Goal: Task Accomplishment & Management: Use online tool/utility

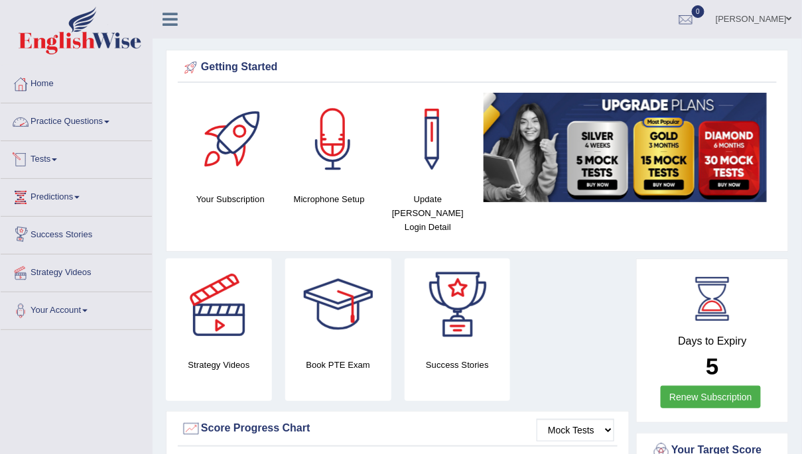
click at [40, 155] on link "Tests" at bounding box center [76, 157] width 151 height 33
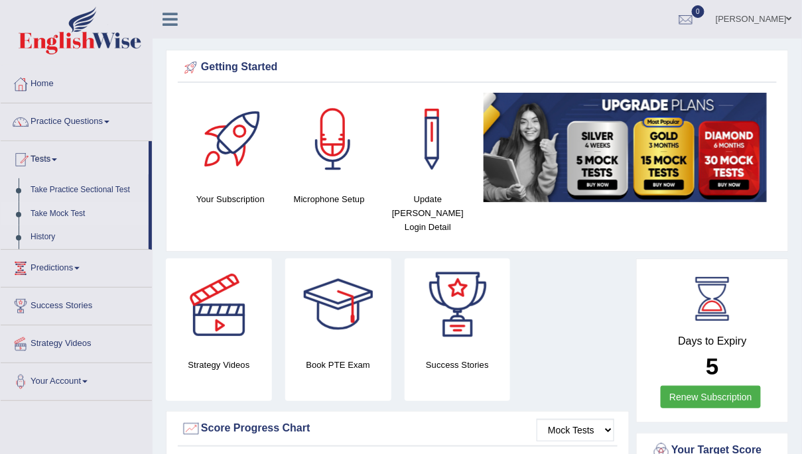
click at [41, 218] on link "Take Mock Test" at bounding box center [87, 214] width 124 height 24
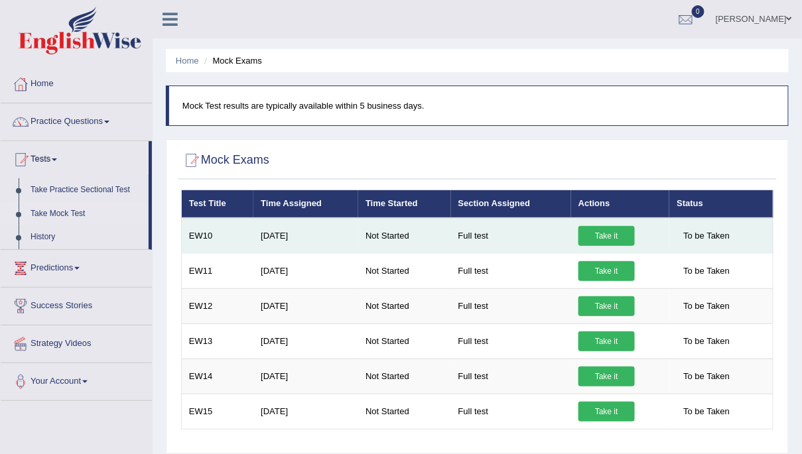
click at [598, 237] on link "Take it" at bounding box center [606, 236] width 56 height 20
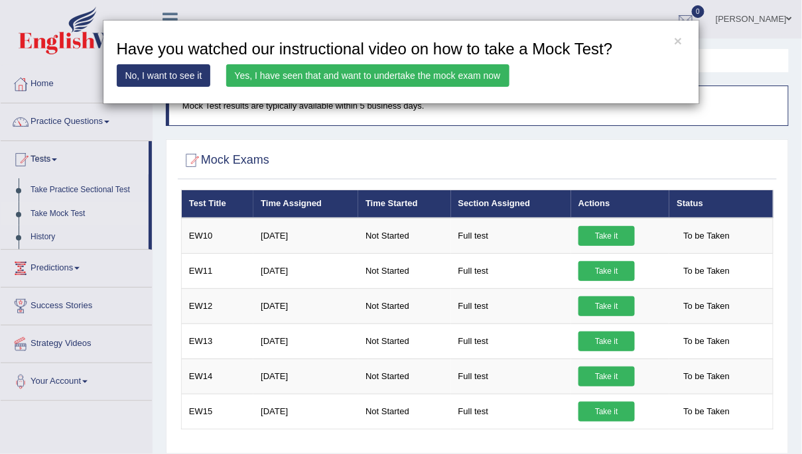
click at [263, 80] on link "Yes, I have seen that and want to undertake the mock exam now" at bounding box center [367, 75] width 283 height 23
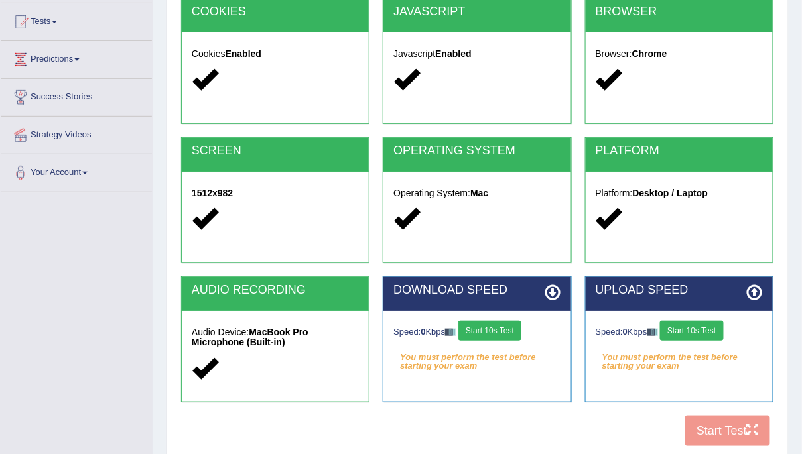
scroll to position [241, 0]
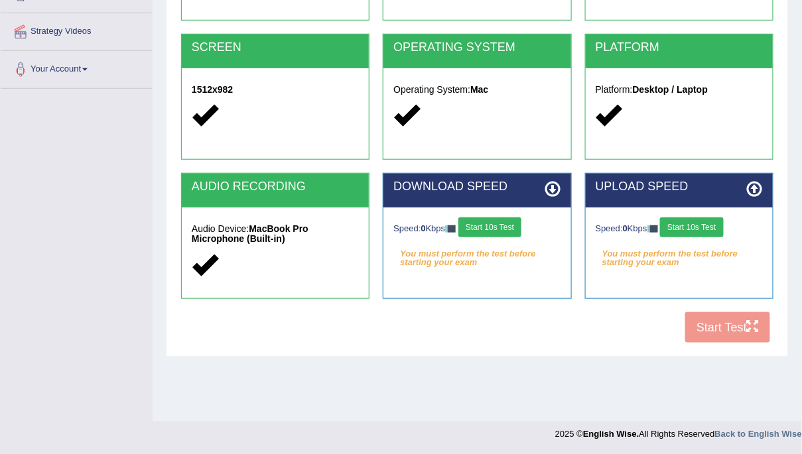
click at [498, 232] on button "Start 10s Test" at bounding box center [489, 228] width 63 height 20
click at [690, 228] on button "Start 10s Test" at bounding box center [691, 228] width 63 height 20
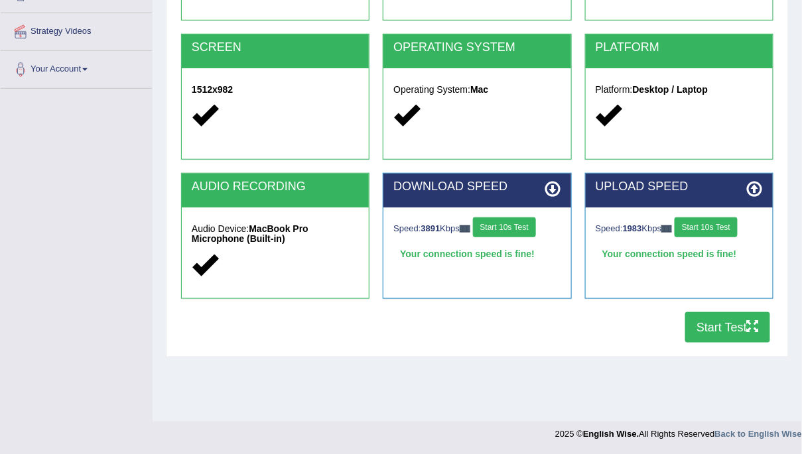
click at [709, 324] on button "Start Test" at bounding box center [727, 327] width 85 height 31
